Goal: Task Accomplishment & Management: Complete application form

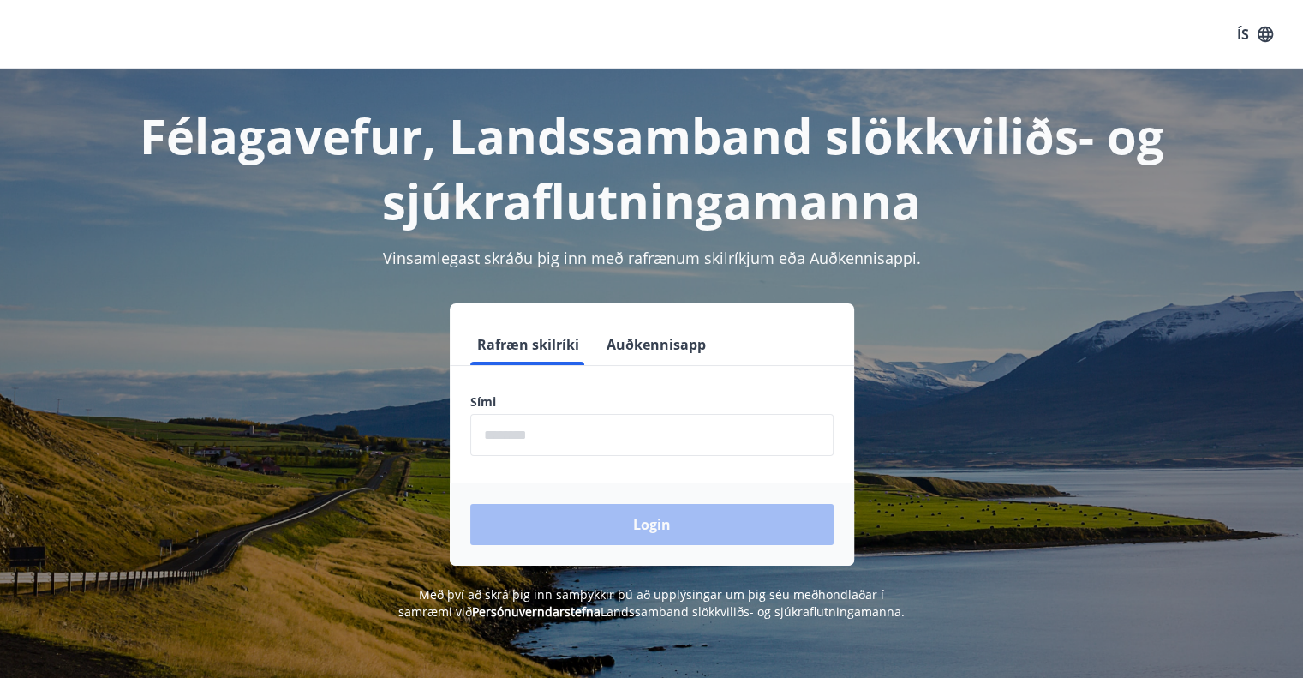
click at [602, 445] on input "phone" at bounding box center [651, 435] width 363 height 42
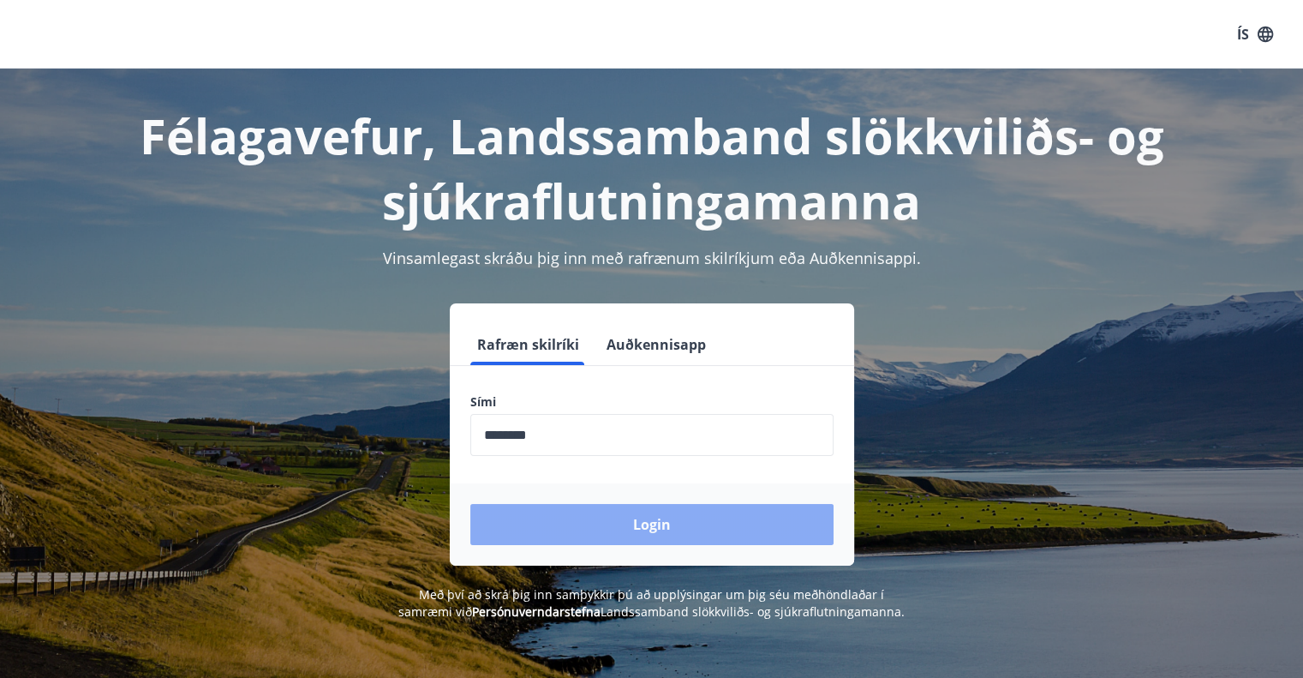
click at [599, 525] on button "Login" at bounding box center [651, 524] width 363 height 41
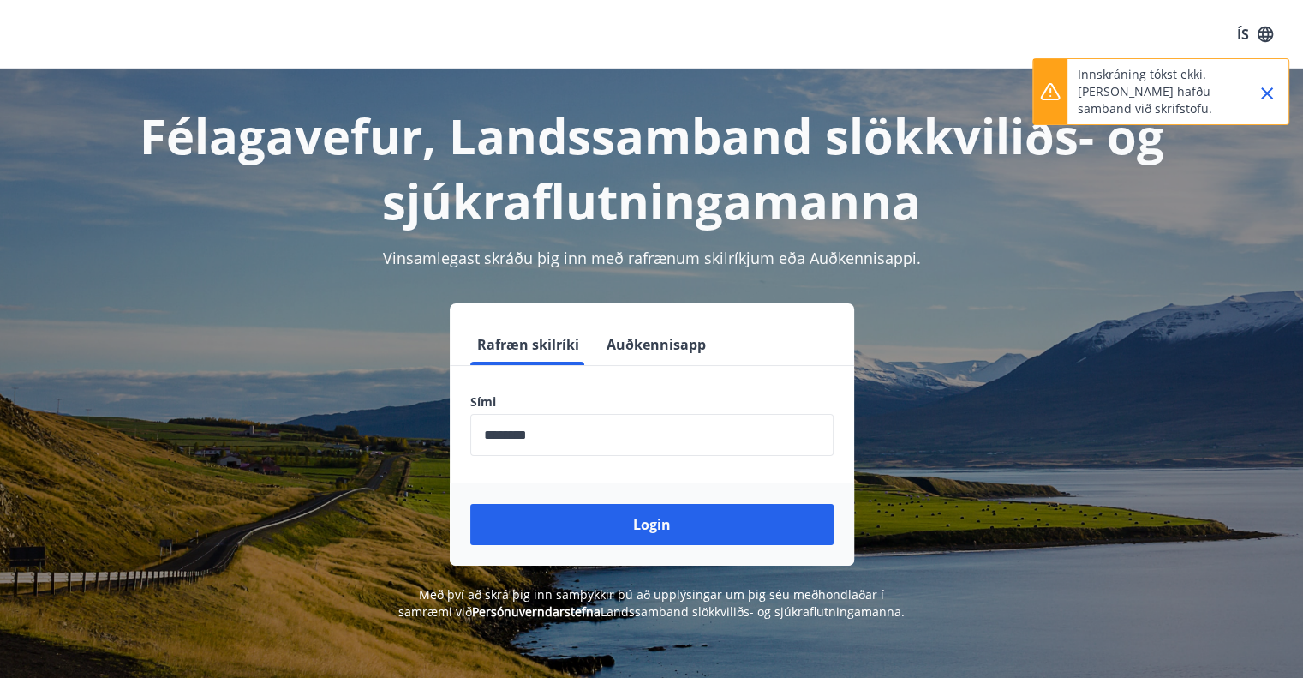
click at [514, 432] on input "phone" at bounding box center [651, 435] width 363 height 42
click at [470, 504] on button "Login" at bounding box center [651, 524] width 363 height 41
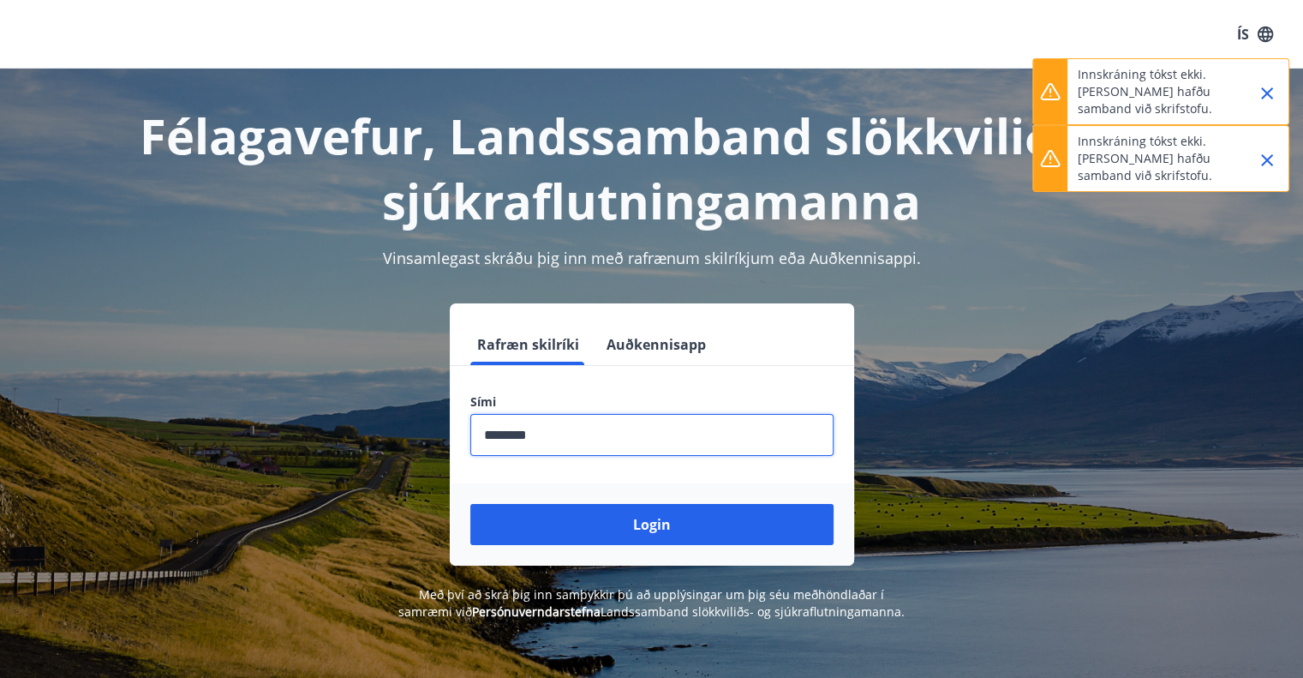
click at [573, 427] on input "phone" at bounding box center [651, 435] width 363 height 42
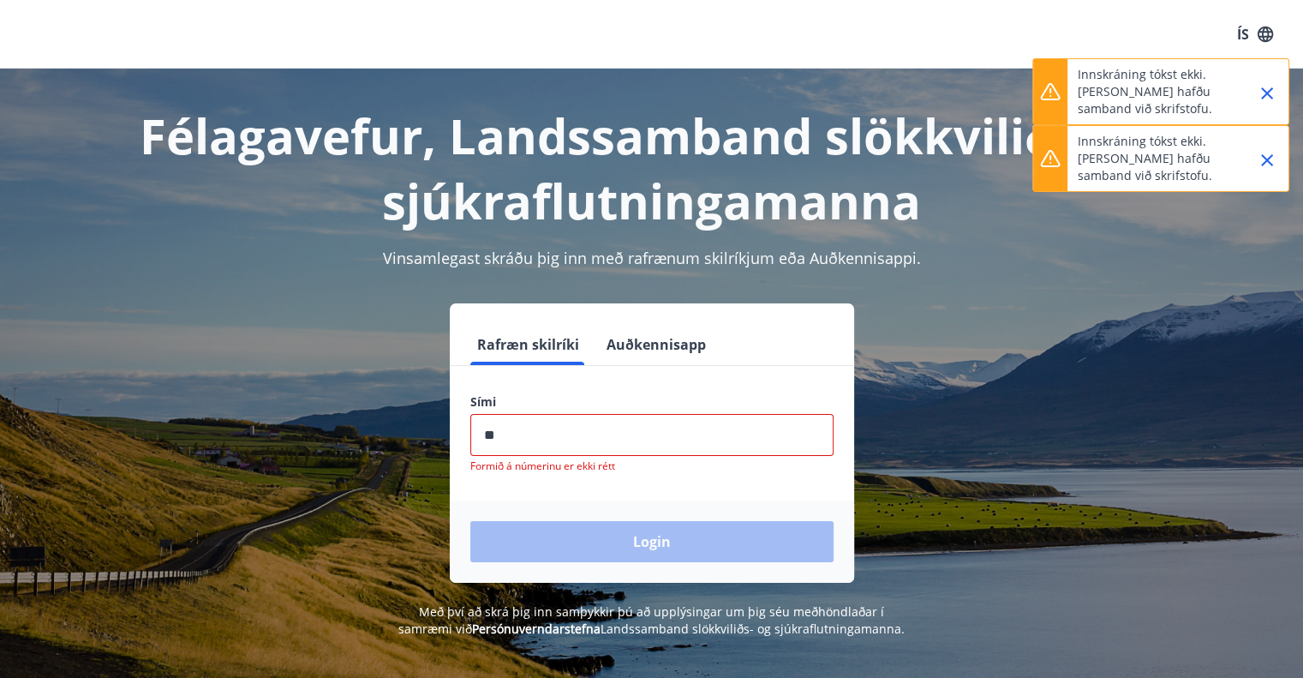
type input "*"
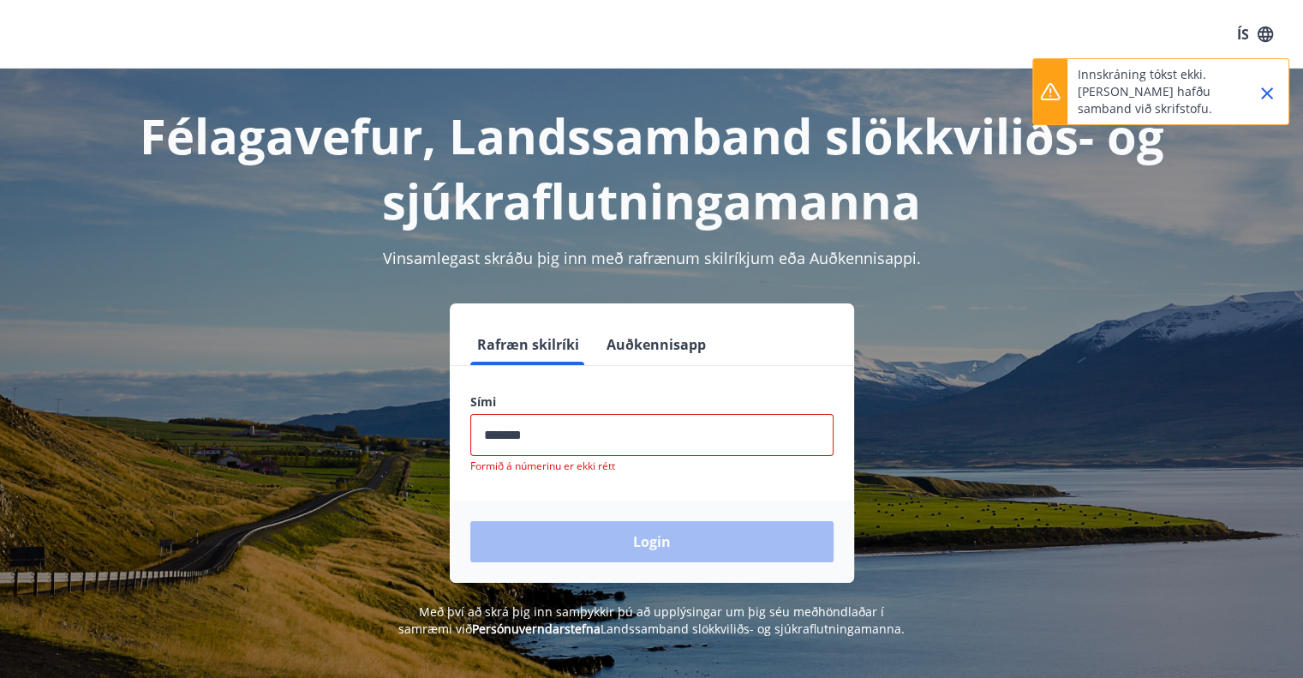
type input "********"
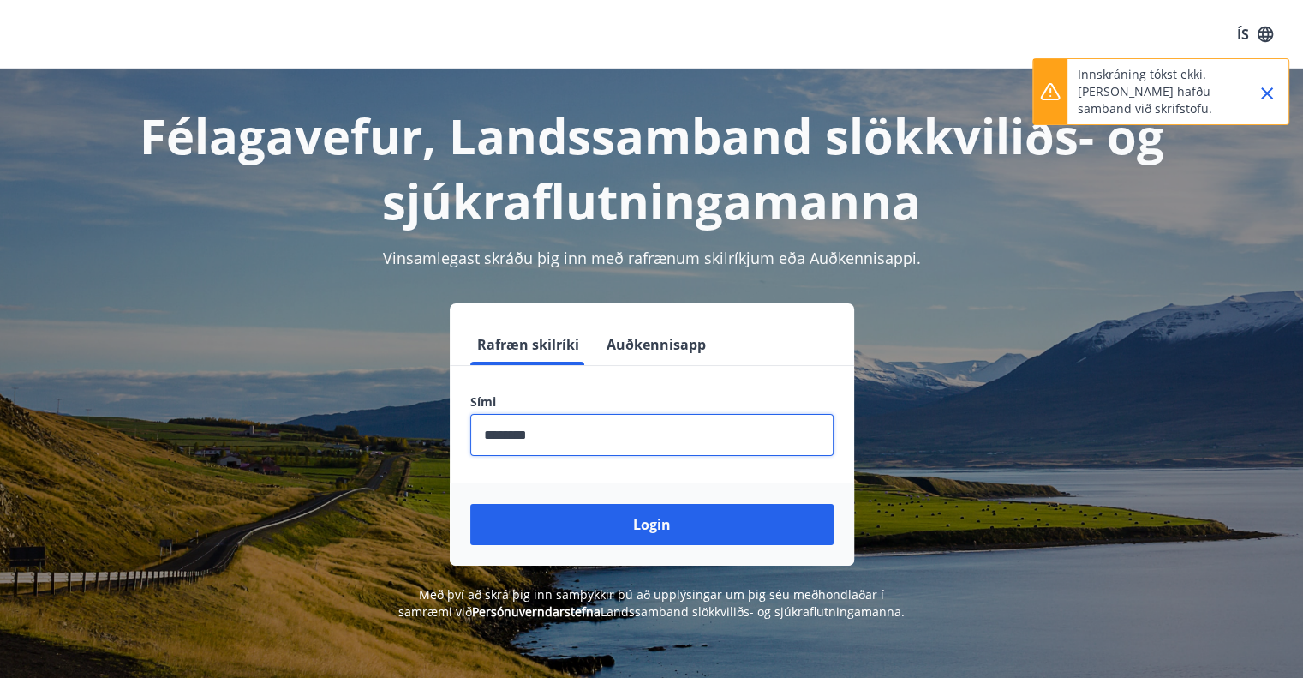
click at [470, 504] on button "Login" at bounding box center [651, 524] width 363 height 41
